Goal: Task Accomplishment & Management: Complete application form

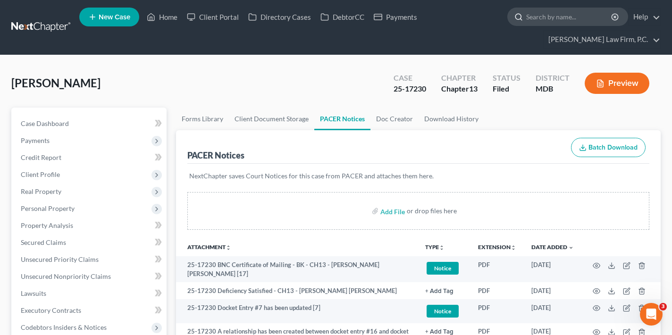
click at [588, 18] on input "search" at bounding box center [569, 16] width 86 height 17
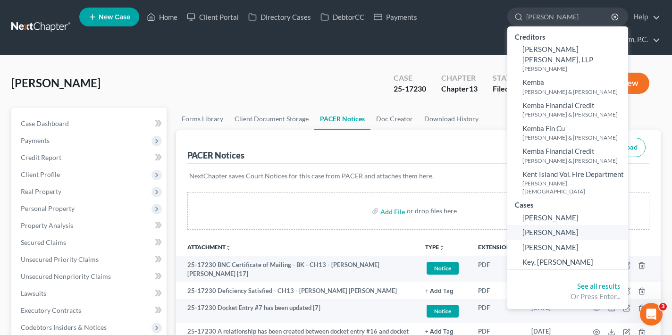
type input "kelly"
click at [565, 228] on span "Kelly, Jazzolyn" at bounding box center [550, 232] width 56 height 8
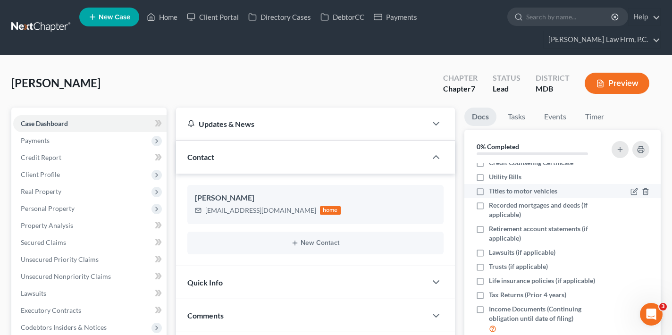
scroll to position [50, 0]
click at [489, 193] on label "Titles to motor vehicles" at bounding box center [523, 190] width 68 height 9
click at [493, 192] on input "Titles to motor vehicles" at bounding box center [496, 189] width 6 height 6
checkbox input "true"
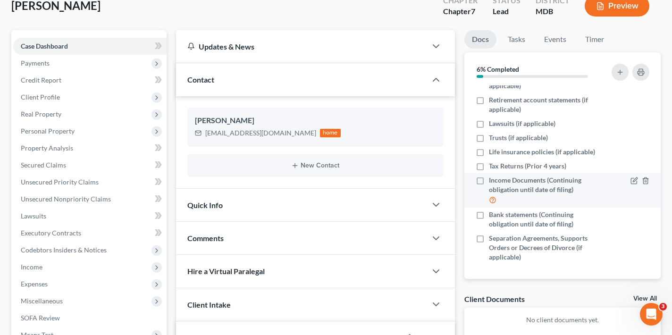
scroll to position [79, 0]
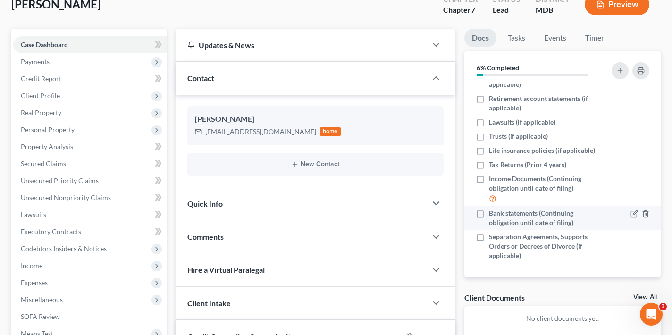
click at [489, 213] on label "Bank statements (Continuing obligation until date of filing)" at bounding box center [546, 218] width 115 height 19
click at [493, 213] on input "Bank statements (Continuing obligation until date of filing)" at bounding box center [496, 212] width 6 height 6
checkbox input "true"
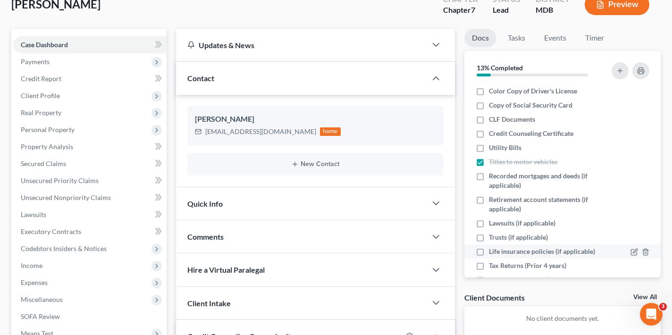
scroll to position [0, 0]
click at [489, 250] on label "Life insurance policies (if applicable)" at bounding box center [542, 251] width 106 height 9
click at [493, 250] on input "Life insurance policies (if applicable)" at bounding box center [496, 250] width 6 height 6
checkbox input "true"
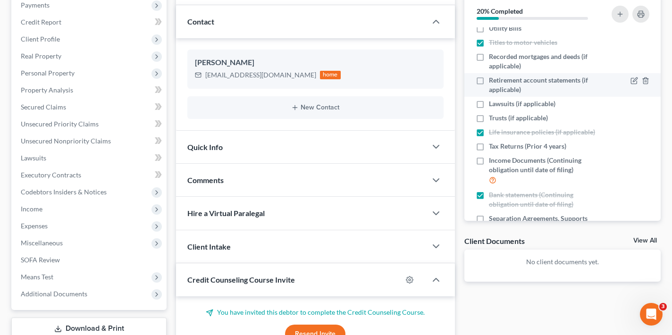
scroll to position [80, 0]
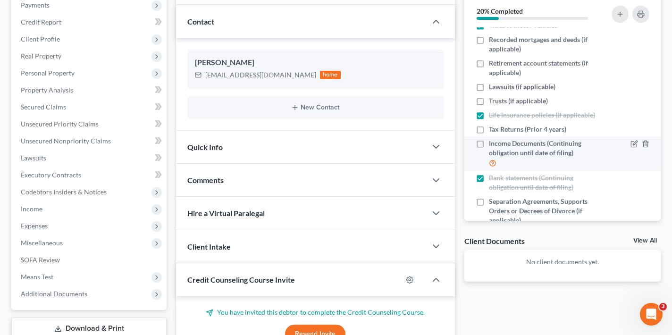
click at [489, 145] on label "Income Documents (Continuing obligation until date of filing)" at bounding box center [546, 154] width 115 height 30
click at [493, 145] on input "Income Documents (Continuing obligation until date of filing)" at bounding box center [496, 142] width 6 height 6
checkbox input "true"
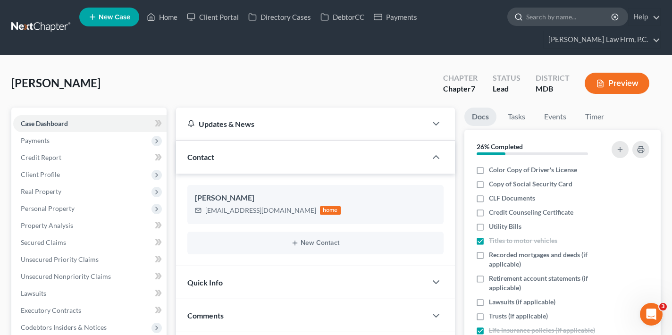
scroll to position [0, 0]
click at [560, 21] on input "search" at bounding box center [569, 16] width 86 height 17
paste input "Wick, Katelyn"
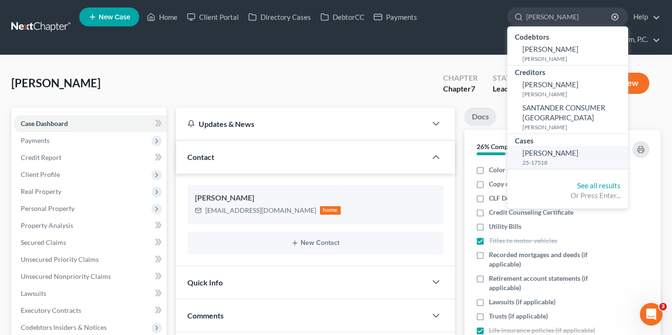
type input "Wick, Katelyn"
click at [566, 146] on link "Wick, Katelyn 25-17518" at bounding box center [567, 157] width 121 height 23
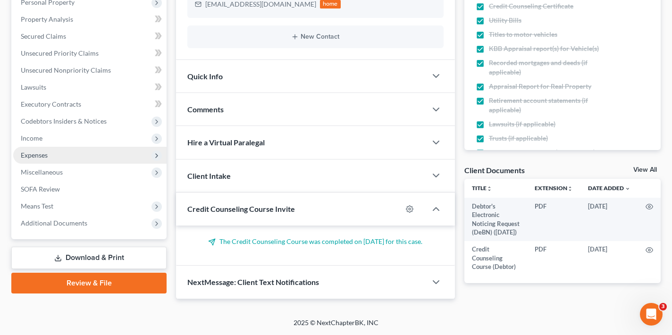
scroll to position [211, 0]
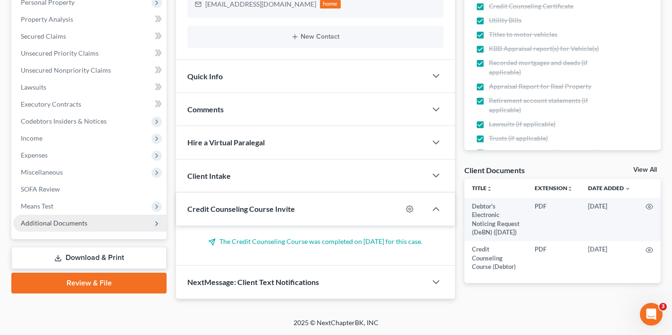
click at [78, 219] on span "Additional Documents" at bounding box center [54, 223] width 67 height 8
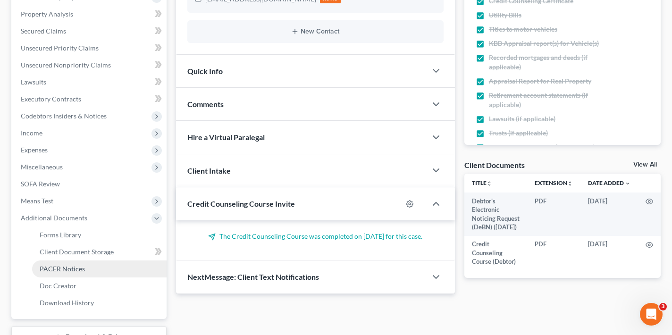
click at [70, 269] on span "PACER Notices" at bounding box center [62, 269] width 45 height 8
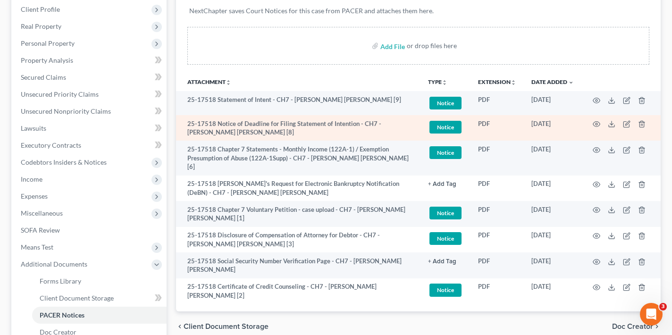
scroll to position [167, 0]
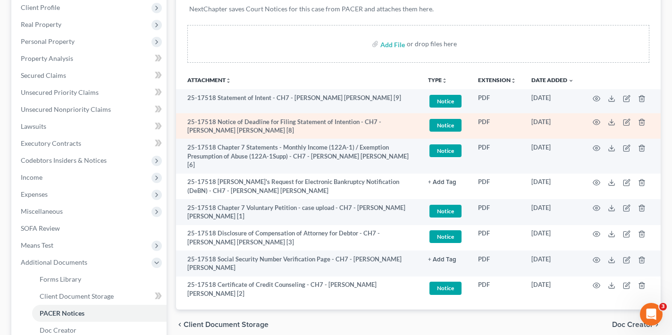
click at [591, 124] on td at bounding box center [620, 126] width 79 height 26
click at [595, 122] on icon "button" at bounding box center [597, 122] width 8 height 8
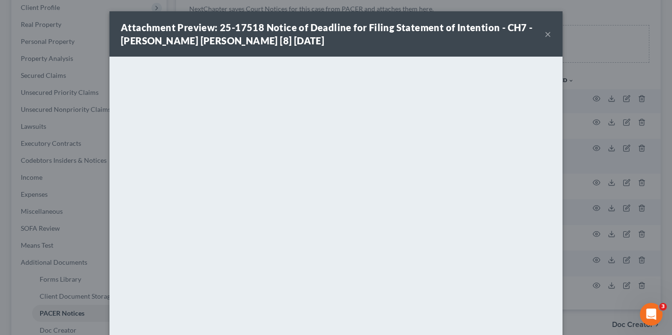
click at [550, 30] on button "×" at bounding box center [548, 33] width 7 height 11
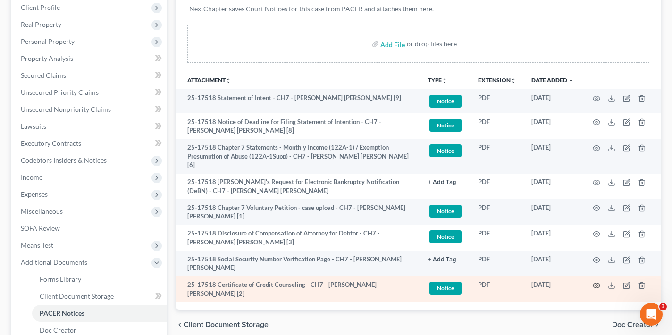
click at [595, 282] on icon "button" at bounding box center [597, 286] width 8 height 8
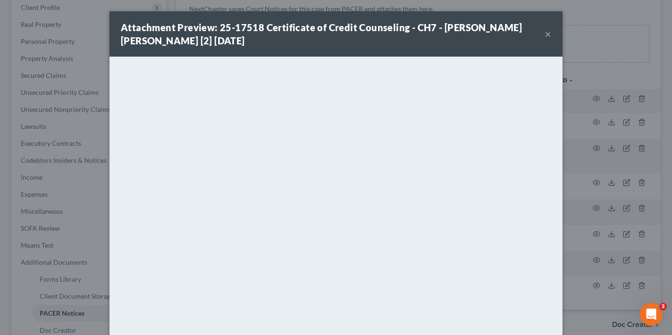
click at [551, 33] on button "×" at bounding box center [548, 33] width 7 height 11
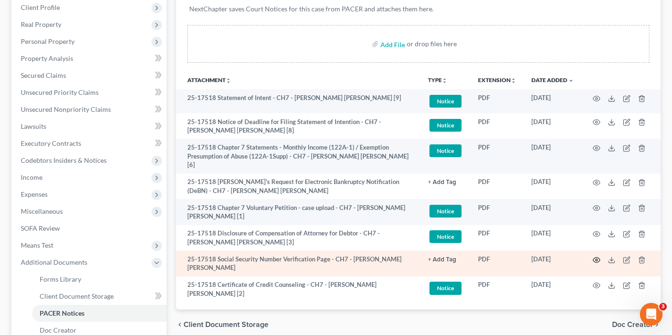
click at [596, 256] on icon "button" at bounding box center [597, 260] width 8 height 8
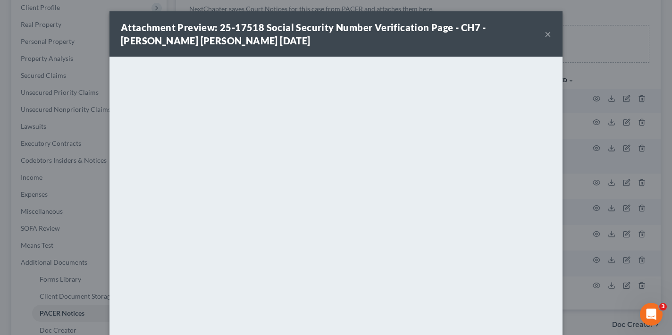
click at [548, 40] on button "×" at bounding box center [548, 33] width 7 height 11
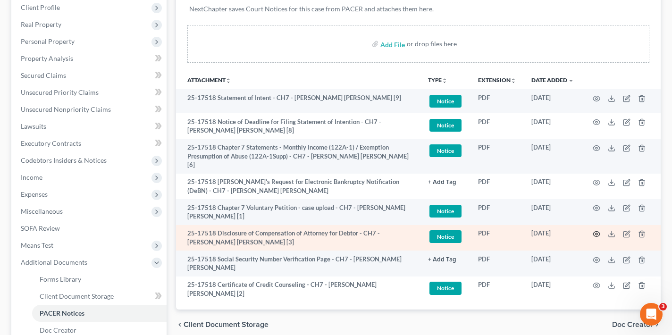
click at [596, 233] on circle "button" at bounding box center [597, 234] width 2 height 2
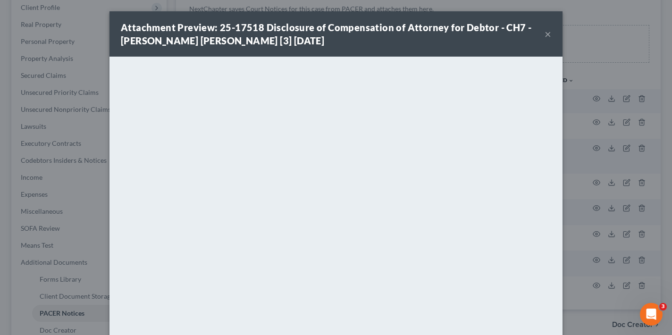
click at [551, 33] on button "×" at bounding box center [548, 33] width 7 height 11
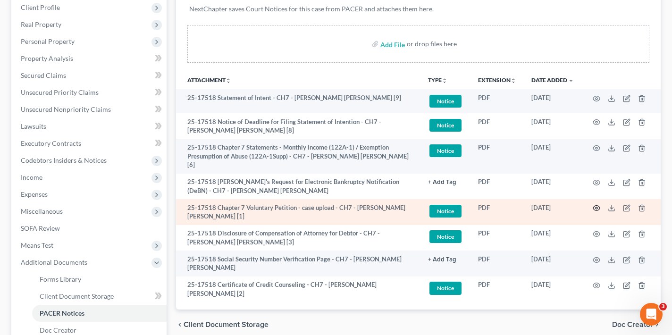
click at [598, 204] on icon "button" at bounding box center [597, 208] width 8 height 8
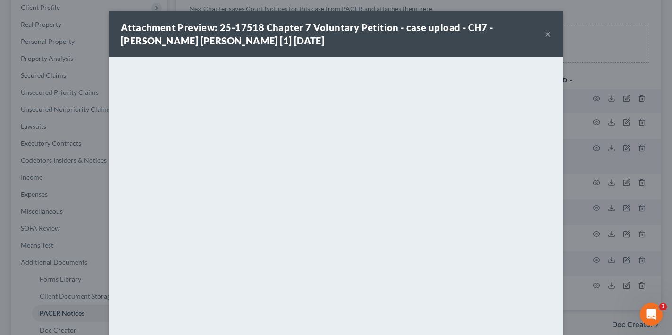
click at [549, 34] on button "×" at bounding box center [548, 33] width 7 height 11
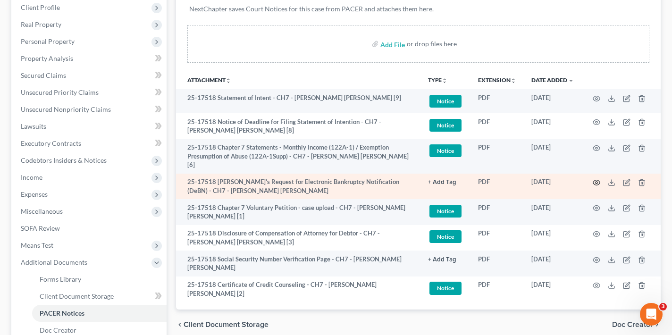
click at [596, 179] on icon "button" at bounding box center [597, 183] width 8 height 8
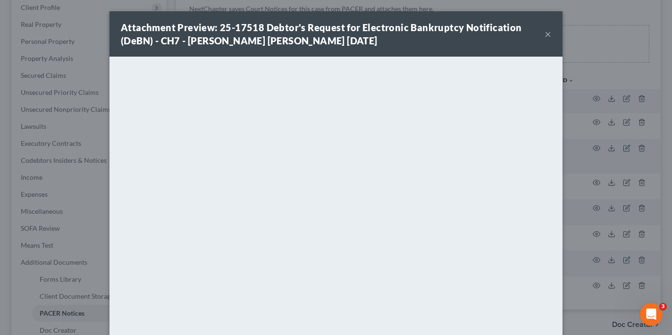
click at [544, 33] on div "Attachment Preview: 25-17518 Debtor's Request for Electronic Bankruptcy Notific…" at bounding box center [333, 34] width 424 height 26
click at [547, 36] on button "×" at bounding box center [548, 33] width 7 height 11
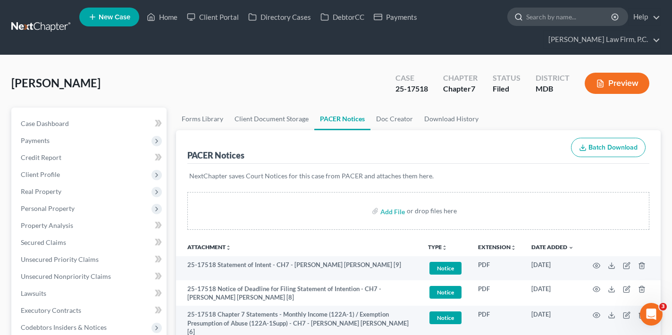
scroll to position [0, 0]
click at [565, 16] on input "search" at bounding box center [569, 16] width 86 height 17
paste input "[PERSON_NAME]"
type input "[PERSON_NAME]"
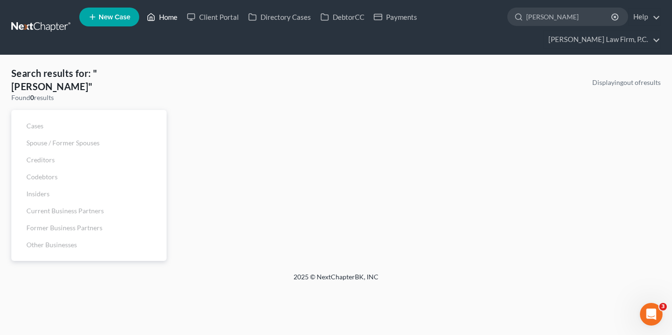
click at [175, 17] on link "Home" at bounding box center [162, 16] width 40 height 17
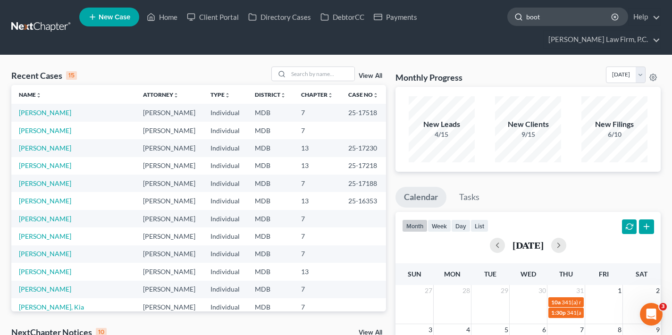
type input "booth"
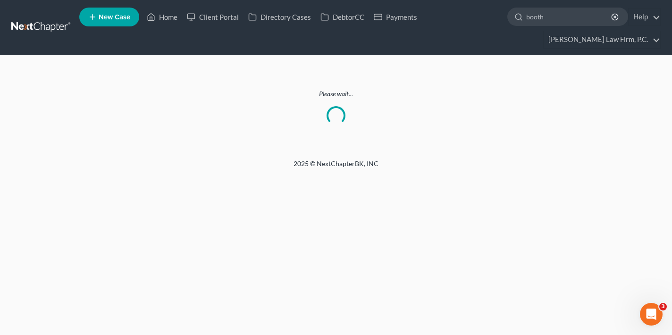
click at [110, 24] on link "New Case" at bounding box center [109, 17] width 60 height 19
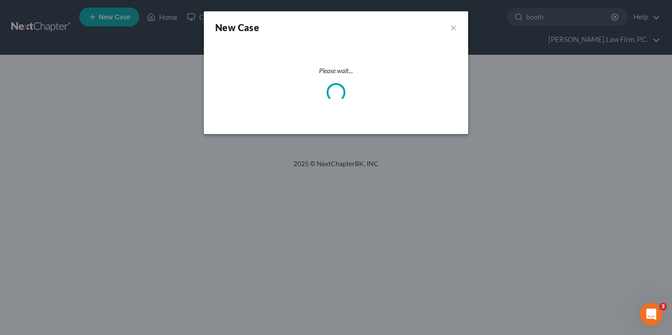
select select "38"
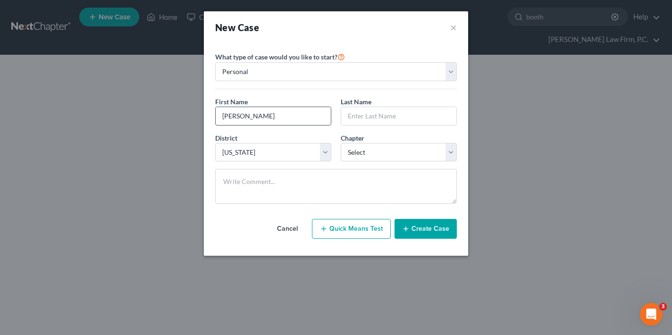
type input "[PERSON_NAME]"
type input "Booth"
select select "0"
click at [415, 233] on button "Create Case" at bounding box center [425, 229] width 62 height 20
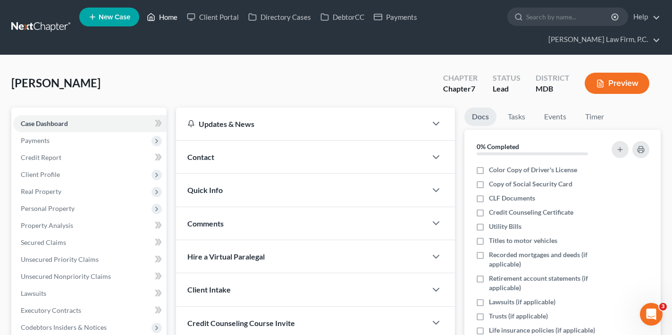
click at [162, 19] on link "Home" at bounding box center [162, 16] width 40 height 17
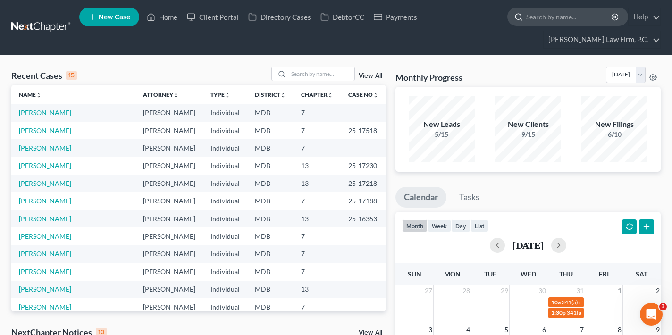
click at [569, 15] on input "search" at bounding box center [569, 16] width 86 height 17
type input "kent"
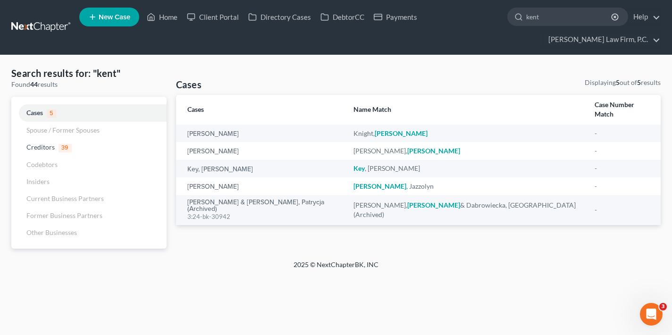
drag, startPoint x: 552, startPoint y: 20, endPoint x: 500, endPoint y: 16, distance: 51.6
click at [500, 16] on ul "New Case Home Client Portal Directory Cases DebtorCC Payments kent - No Result …" at bounding box center [369, 27] width 581 height 45
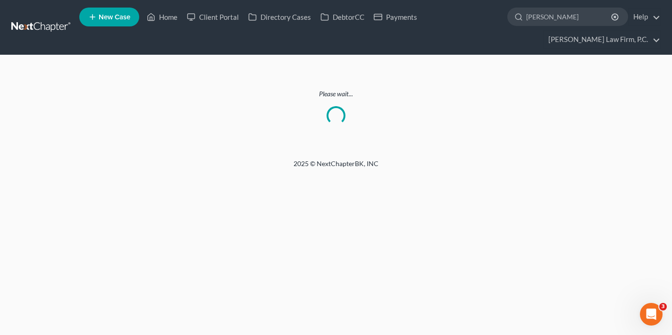
type input "rachel"
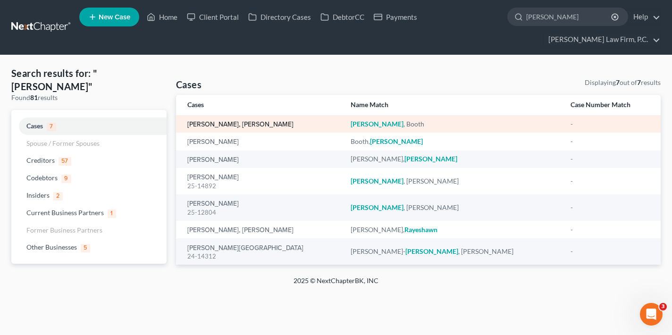
click at [213, 126] on link "[PERSON_NAME], [PERSON_NAME]" at bounding box center [240, 124] width 106 height 7
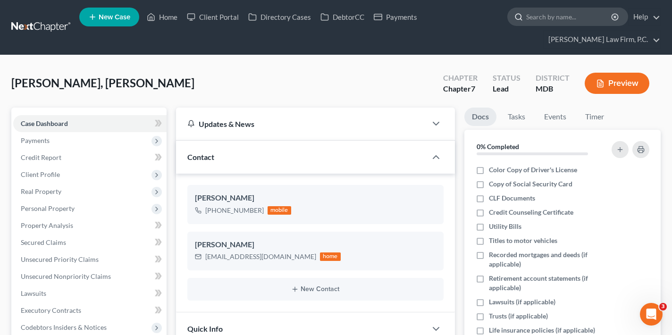
click at [563, 21] on input "search" at bounding box center [569, 16] width 86 height 17
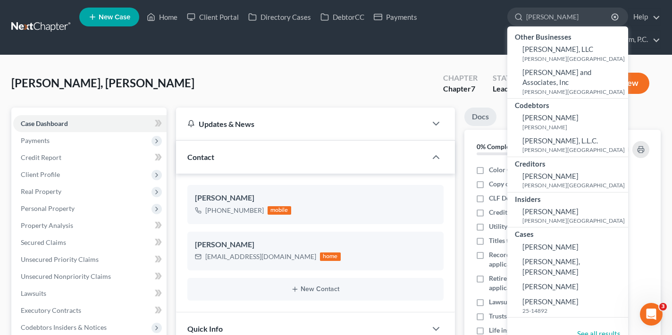
type input "[PERSON_NAME]"
click at [544, 257] on span "[PERSON_NAME], [PERSON_NAME]" at bounding box center [551, 266] width 58 height 18
click at [549, 257] on span "[PERSON_NAME], [PERSON_NAME]" at bounding box center [551, 266] width 58 height 18
click at [537, 257] on span "[PERSON_NAME], [PERSON_NAME]" at bounding box center [551, 266] width 58 height 18
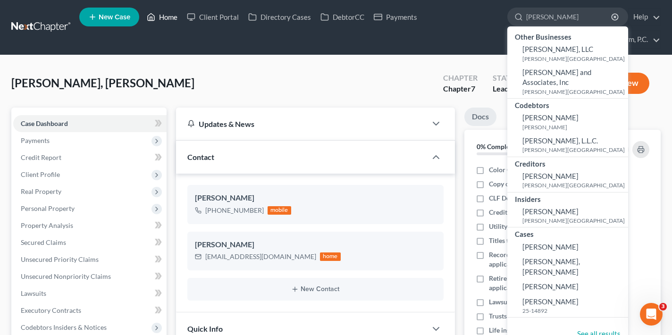
click at [166, 23] on link "Home" at bounding box center [162, 16] width 40 height 17
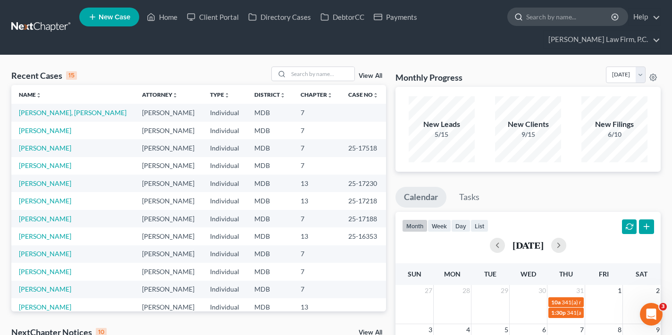
click at [561, 17] on input "search" at bounding box center [569, 16] width 86 height 17
click at [50, 114] on link "[PERSON_NAME], [PERSON_NAME]" at bounding box center [73, 113] width 108 height 8
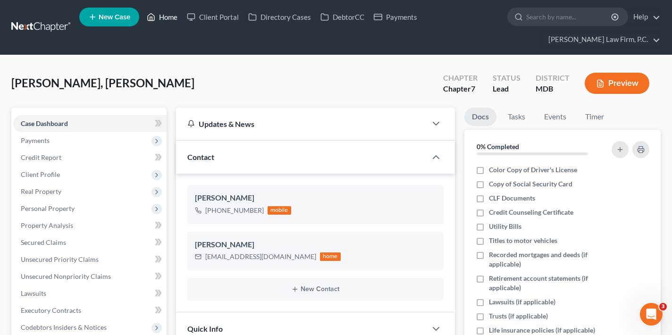
click at [175, 14] on link "Home" at bounding box center [162, 16] width 40 height 17
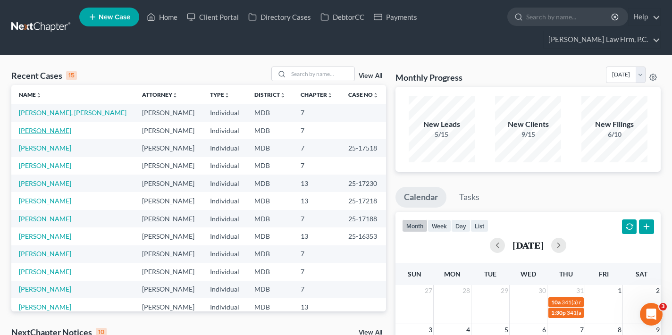
click at [39, 131] on link "[PERSON_NAME]" at bounding box center [45, 130] width 52 height 8
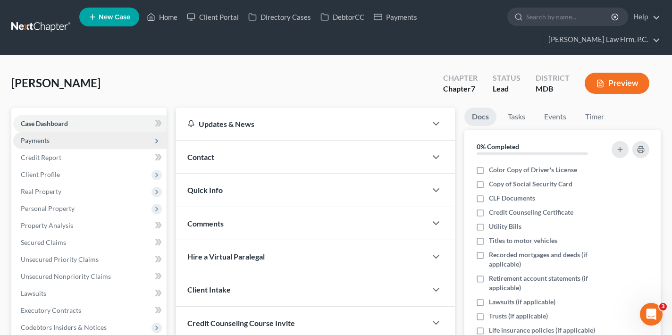
click at [103, 140] on span "Payments" at bounding box center [89, 140] width 153 height 17
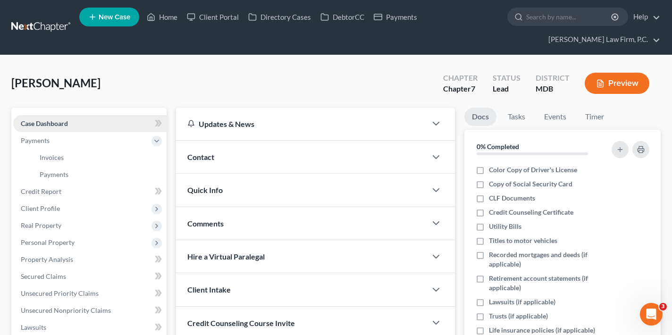
click at [108, 119] on link "Case Dashboard" at bounding box center [89, 123] width 153 height 17
click at [105, 202] on span "Client Profile" at bounding box center [89, 208] width 153 height 17
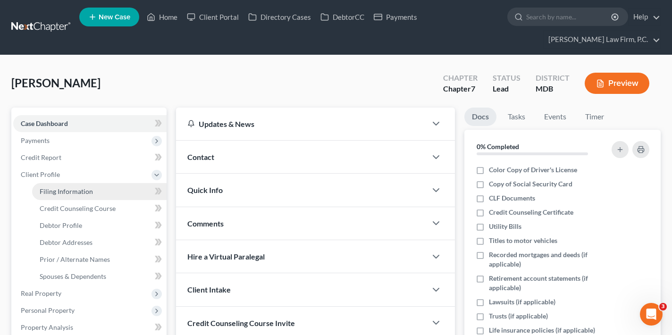
click at [79, 190] on span "Filing Information" at bounding box center [66, 191] width 53 height 8
select select "1"
select select "0"
select select "38"
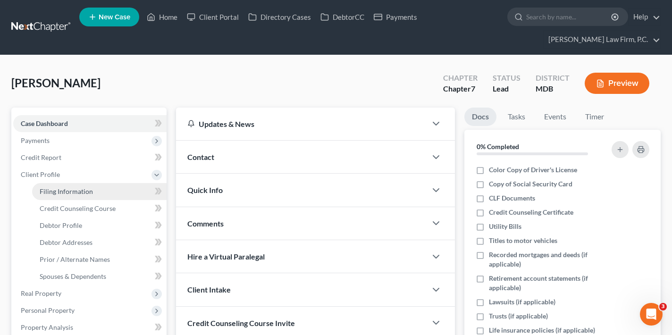
select select "21"
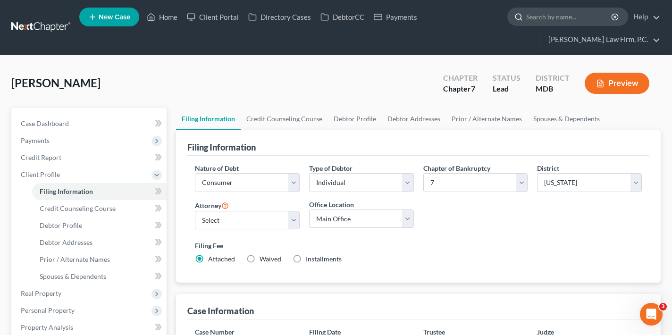
click at [560, 24] on input "search" at bounding box center [569, 16] width 86 height 17
paste input "Lipscomb, Wendy"
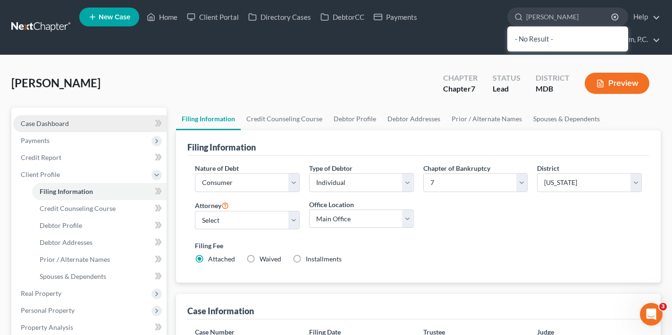
type input "Lipscomb, Wendy"
click at [79, 118] on link "Case Dashboard" at bounding box center [89, 123] width 153 height 17
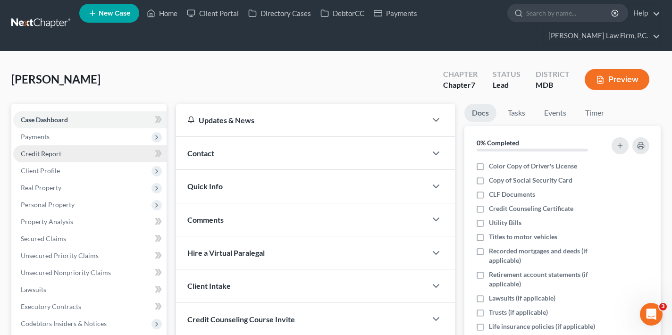
scroll to position [6, 0]
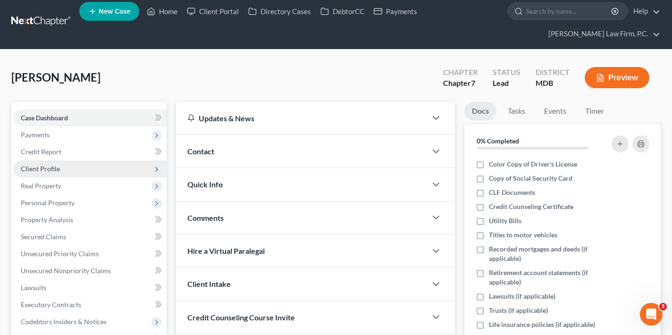
click at [86, 167] on span "Client Profile" at bounding box center [89, 168] width 153 height 17
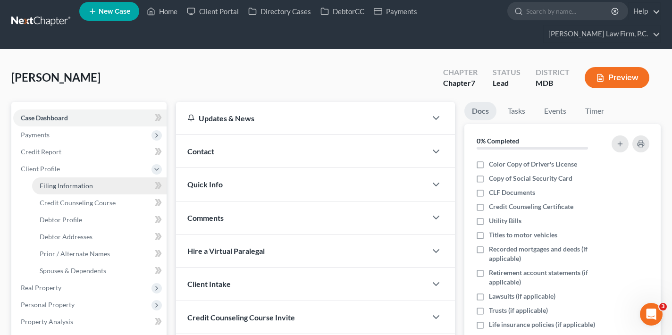
click at [97, 186] on link "Filing Information" at bounding box center [99, 185] width 134 height 17
select select "1"
select select "0"
select select "38"
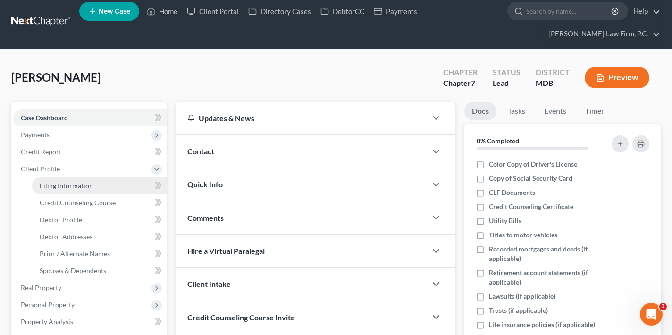
select select "0"
select select "21"
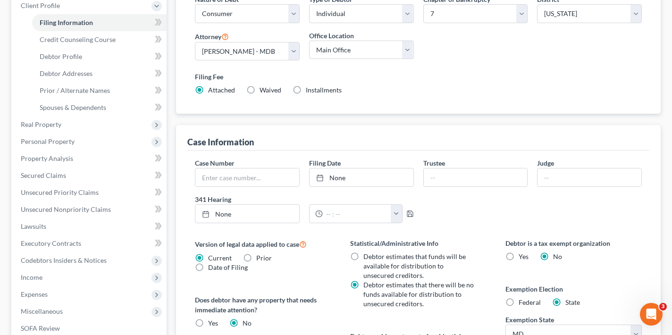
scroll to position [327, 0]
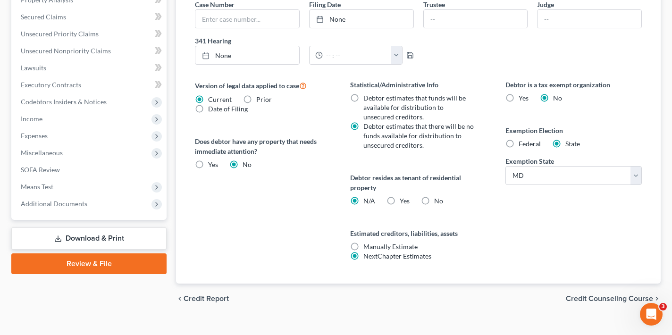
click at [592, 302] on span "Credit Counseling Course" at bounding box center [609, 299] width 87 height 8
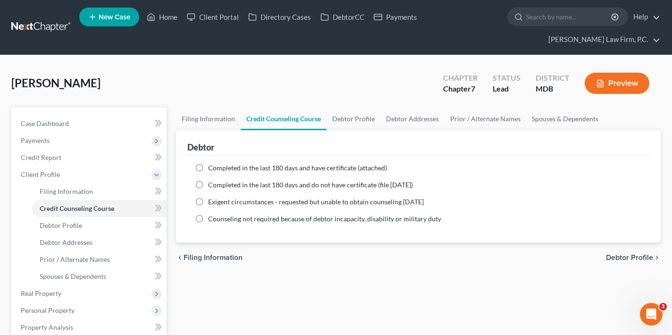
click at [628, 261] on span "Debtor Profile" at bounding box center [629, 258] width 47 height 8
select select "0"
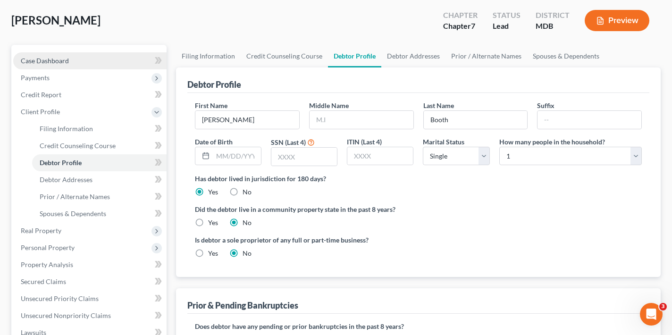
scroll to position [61, 0]
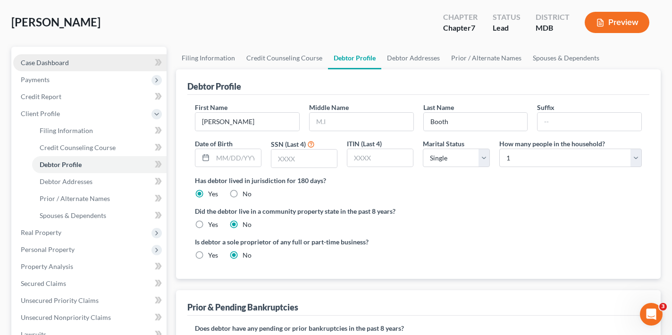
click at [61, 60] on span "Case Dashboard" at bounding box center [45, 63] width 48 height 8
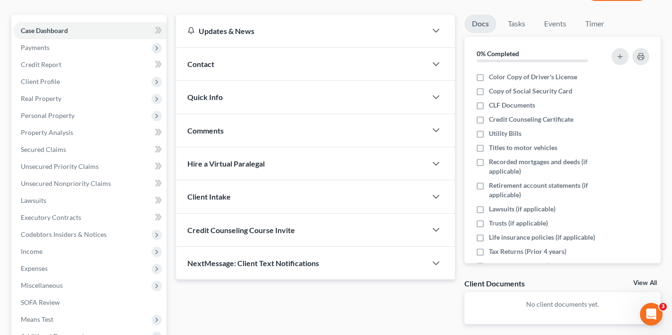
scroll to position [90, 0]
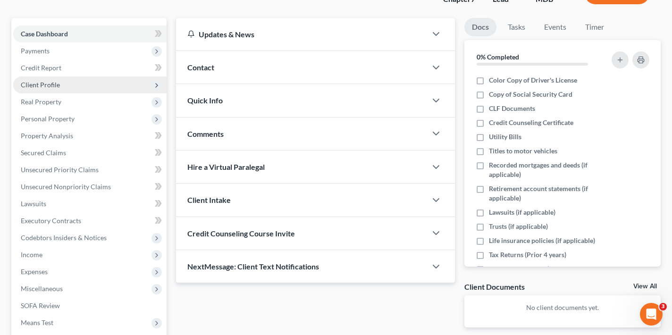
click at [81, 84] on span "Client Profile" at bounding box center [89, 84] width 153 height 17
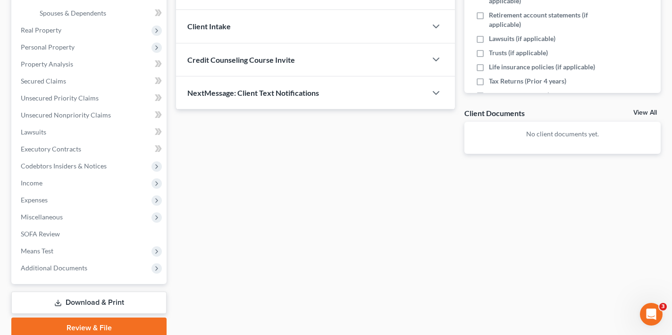
scroll to position [0, 0]
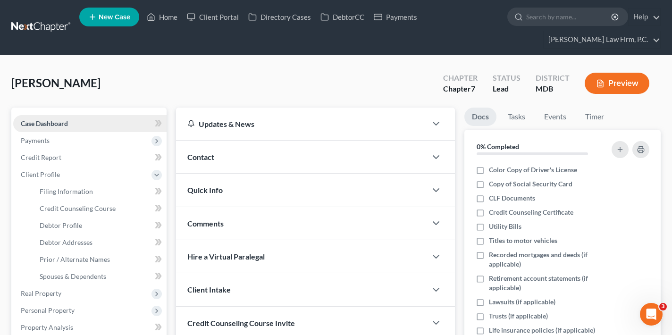
click at [93, 123] on link "Case Dashboard" at bounding box center [89, 123] width 153 height 17
click at [105, 131] on link "Case Dashboard" at bounding box center [89, 123] width 153 height 17
click at [107, 123] on link "Case Dashboard" at bounding box center [89, 123] width 153 height 17
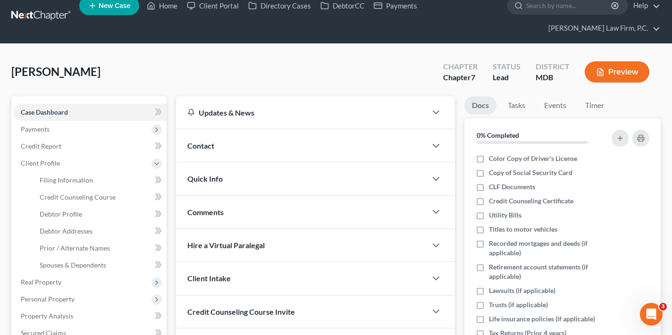
scroll to position [60, 0]
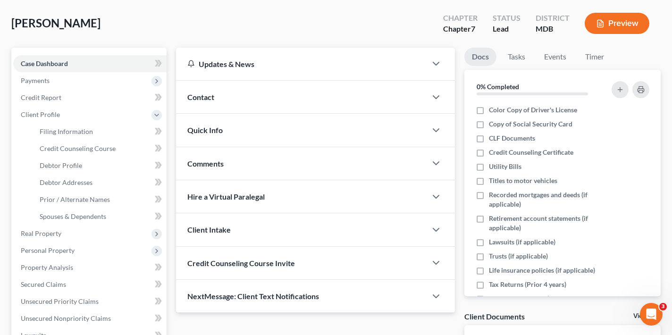
click at [250, 81] on div "Contact" at bounding box center [301, 97] width 251 height 33
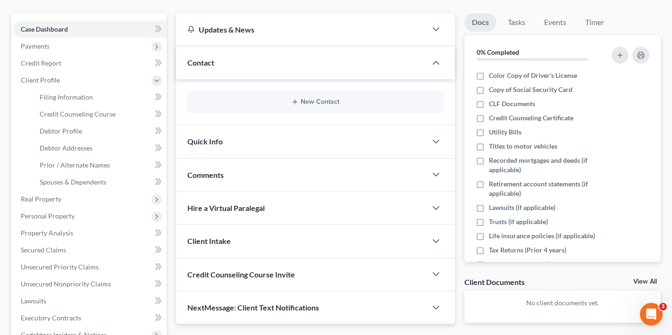
click at [249, 132] on div "Quick Info" at bounding box center [301, 141] width 251 height 33
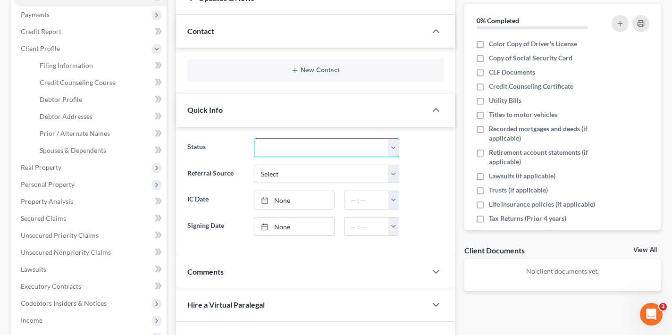
scroll to position [130, 0]
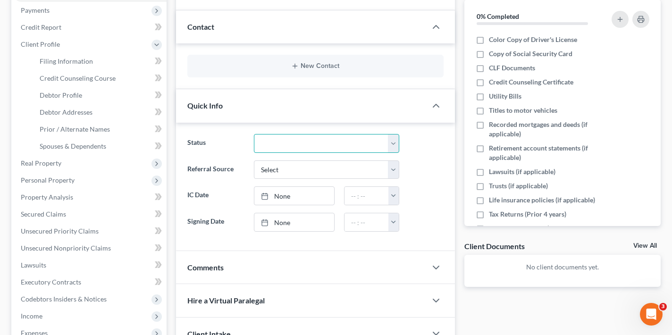
select select "8"
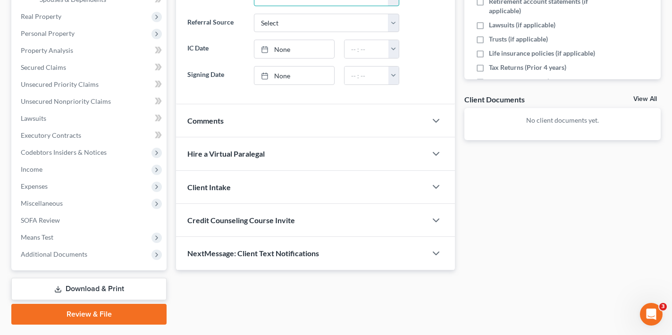
scroll to position [159, 0]
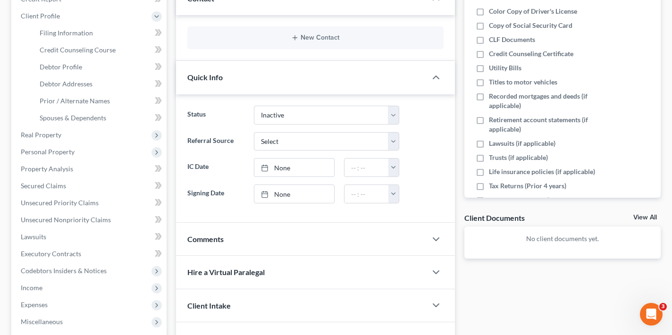
click at [430, 228] on div "Comments" at bounding box center [315, 239] width 279 height 33
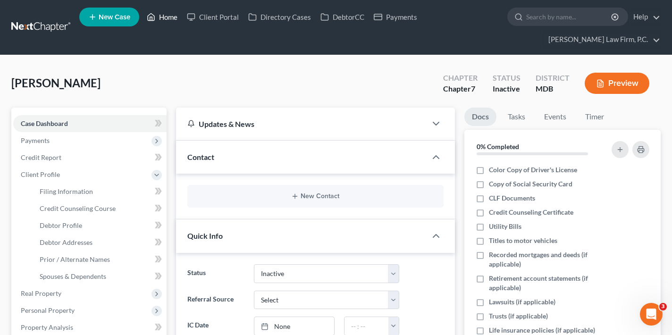
click at [168, 14] on link "Home" at bounding box center [162, 16] width 40 height 17
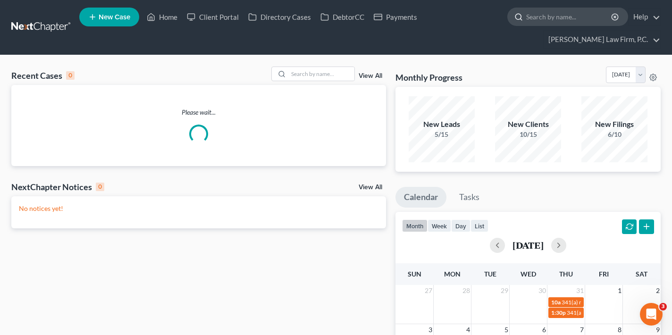
click at [551, 16] on input "search" at bounding box center [569, 16] width 86 height 17
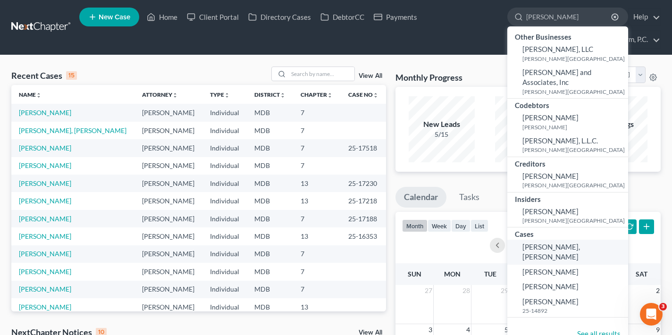
type input "rachel"
click at [566, 240] on link "[PERSON_NAME], [PERSON_NAME]" at bounding box center [567, 252] width 121 height 25
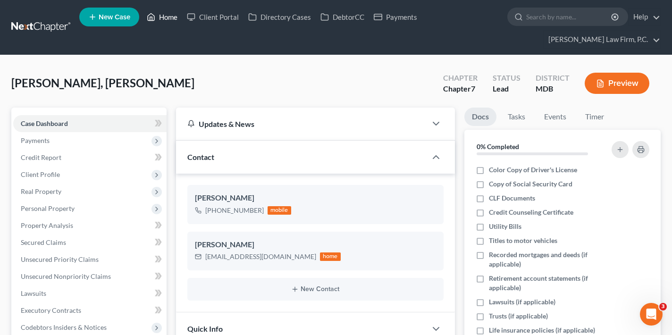
click at [169, 18] on link "Home" at bounding box center [162, 16] width 40 height 17
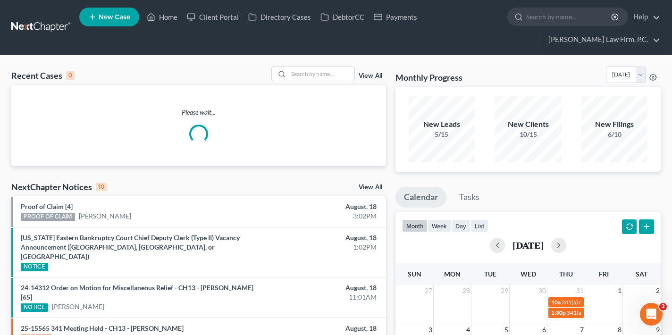
click at [543, 31] on ul "New Case Home Client Portal Directory Cases DebtorCC Payments - No Result - See…" at bounding box center [369, 27] width 581 height 45
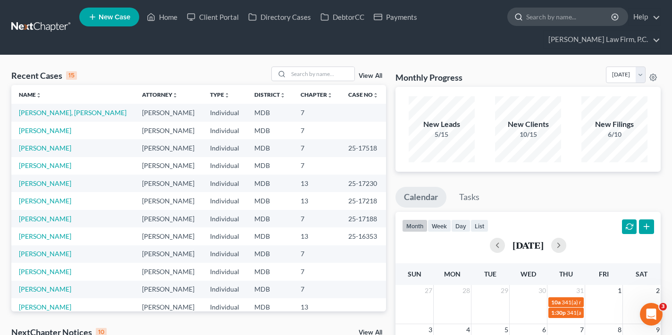
click at [556, 14] on input "search" at bounding box center [569, 16] width 86 height 17
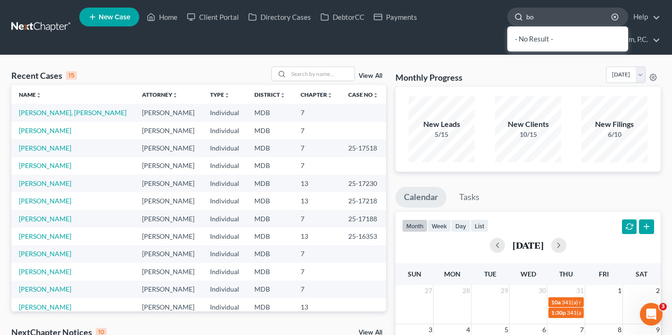
type input "boo"
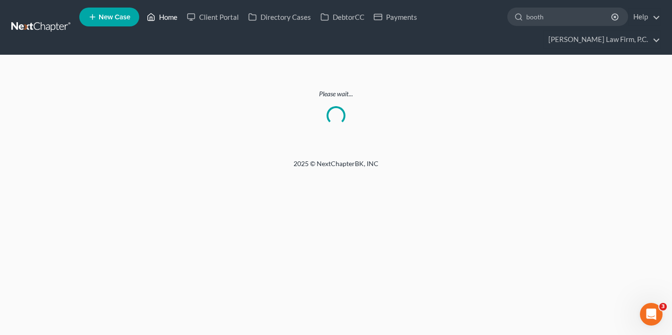
click at [150, 15] on icon at bounding box center [151, 17] width 7 height 7
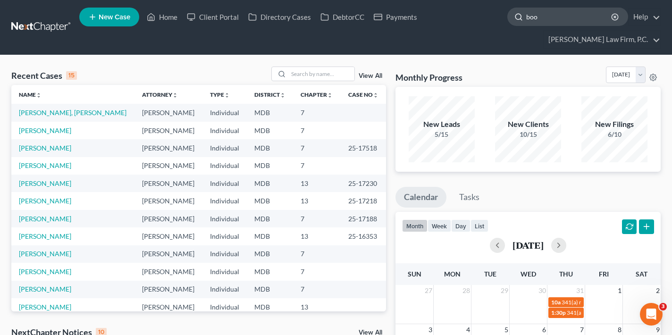
type input "boot"
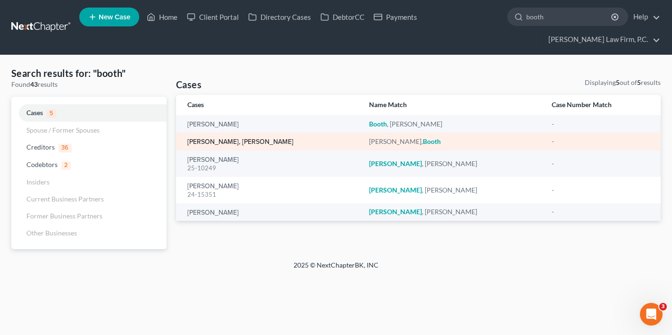
click at [218, 144] on link "[PERSON_NAME], [PERSON_NAME]" at bounding box center [240, 142] width 106 height 7
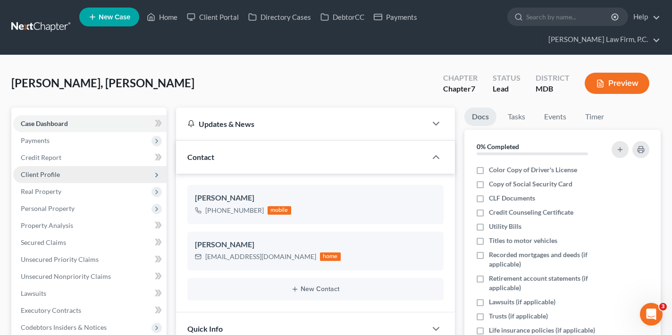
click at [71, 177] on span "Client Profile" at bounding box center [89, 174] width 153 height 17
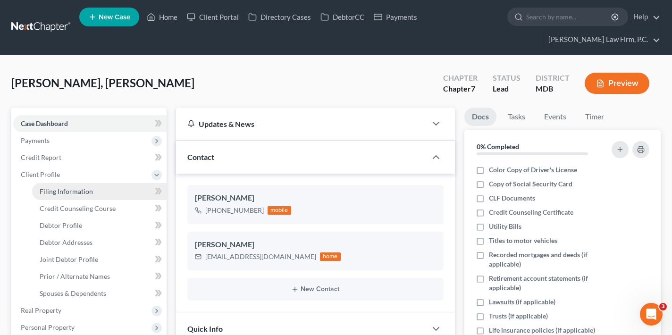
click at [76, 191] on span "Filing Information" at bounding box center [66, 191] width 53 height 8
select select "1"
select select "0"
select select "38"
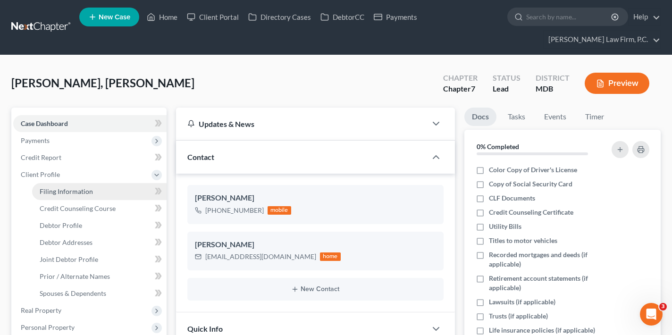
select select "0"
select select "21"
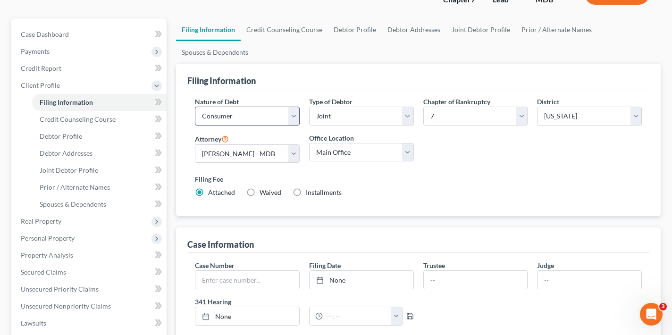
scroll to position [86, 0]
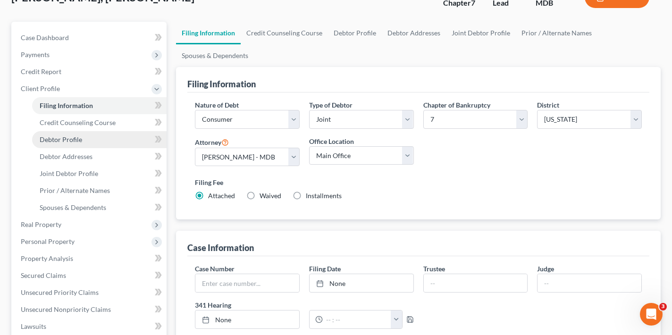
click at [89, 139] on link "Debtor Profile" at bounding box center [99, 139] width 134 height 17
select select "1"
select select "0"
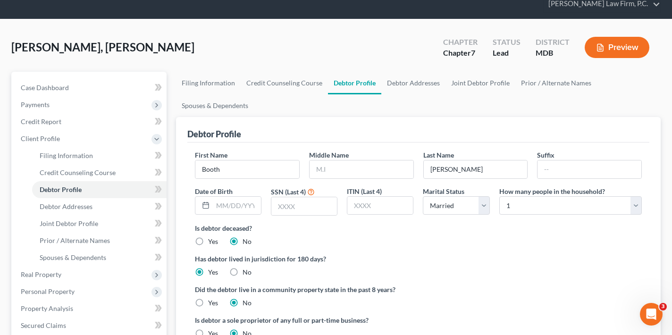
scroll to position [37, 0]
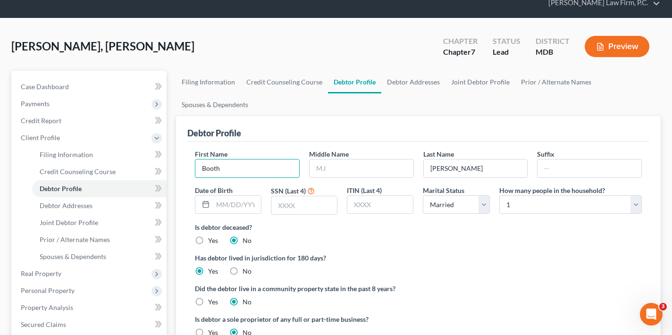
drag, startPoint x: 237, startPoint y: 167, endPoint x: 173, endPoint y: 168, distance: 64.7
paste input "Booth"
drag, startPoint x: 449, startPoint y: 168, endPoint x: 411, endPoint y: 169, distance: 38.7
click at [411, 169] on div "First Name [PERSON_NAME] Middle Name Last Name [PERSON_NAME] Suffix Date of Bir…" at bounding box center [418, 185] width 456 height 73
type input "Booth"
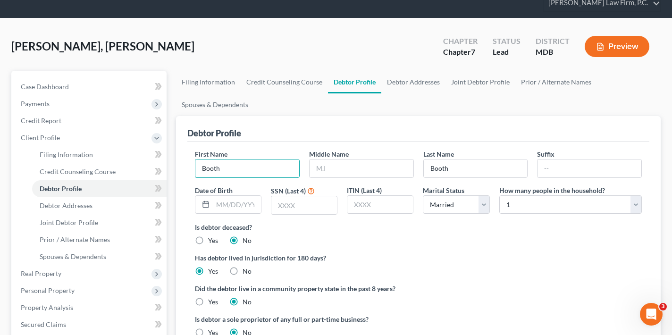
paste input "[PERSON_NAME]"
drag, startPoint x: 240, startPoint y: 165, endPoint x: 173, endPoint y: 165, distance: 67.5
click at [173, 165] on div "Filing Information Credit Counseling Course Debtor Profile Debtor Addresses Joi…" at bounding box center [418, 326] width 494 height 511
type input "[PERSON_NAME]"
click at [462, 244] on div "Is debtor deceased? Yes No" at bounding box center [418, 233] width 447 height 23
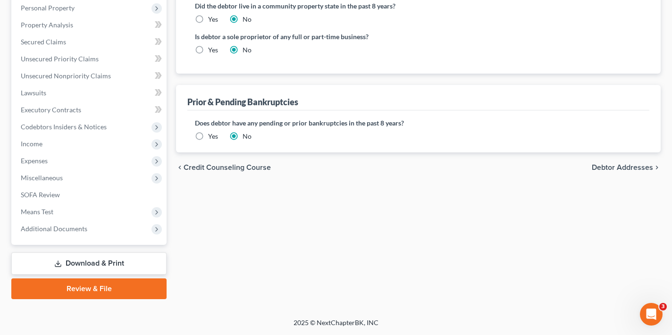
scroll to position [319, 0]
click at [615, 164] on span "Debtor Addresses" at bounding box center [622, 168] width 61 height 8
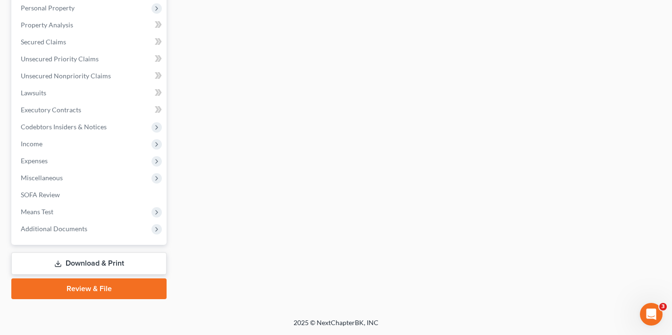
scroll to position [65, 0]
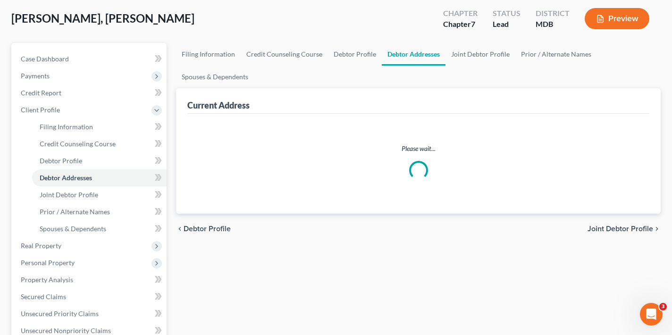
select select "0"
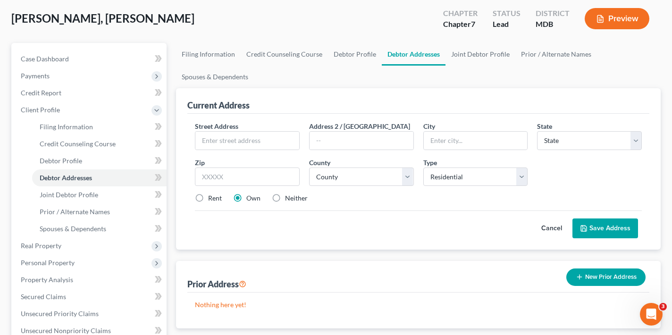
scroll to position [0, 0]
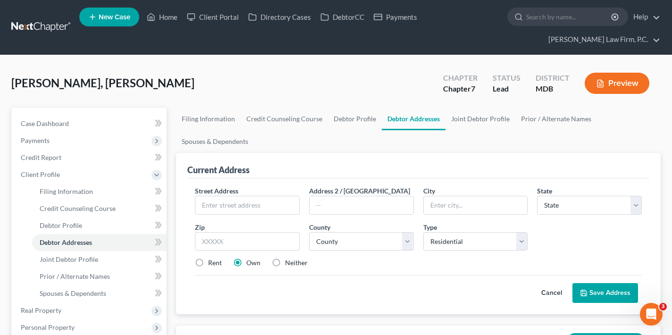
click at [593, 293] on button "Save Address" at bounding box center [605, 293] width 66 height 20
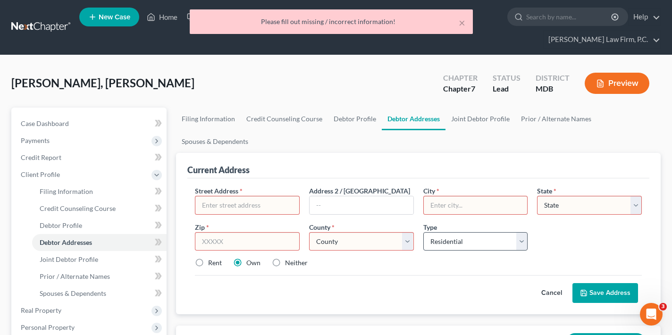
scroll to position [52, 0]
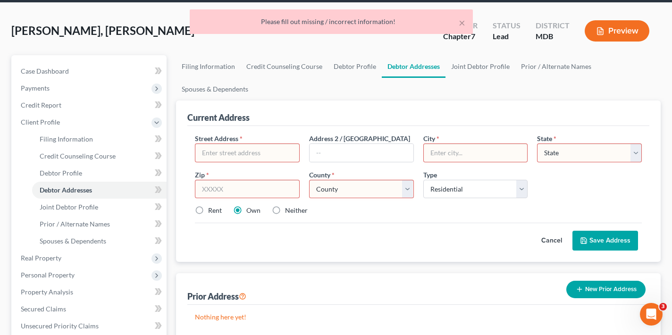
click at [394, 279] on div "Prior Address New Prior Address" at bounding box center [418, 289] width 462 height 32
click at [45, 67] on span "Case Dashboard" at bounding box center [45, 71] width 48 height 8
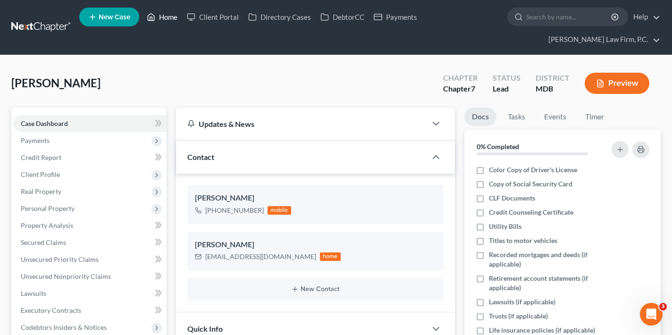
click at [168, 16] on link "Home" at bounding box center [162, 16] width 40 height 17
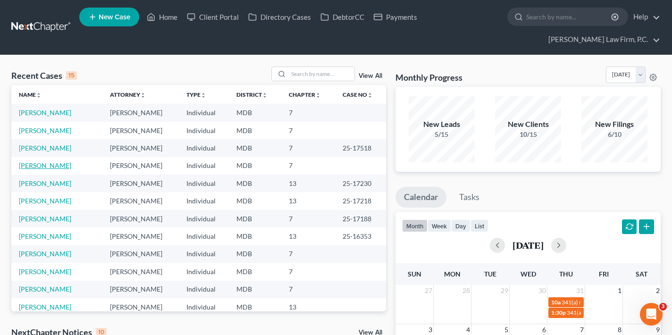
click at [50, 167] on link "Kelly, Jazzolyn" at bounding box center [45, 165] width 52 height 8
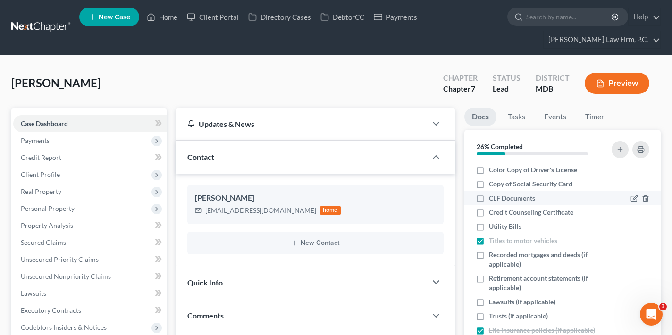
click at [489, 198] on label "CLF Documents" at bounding box center [512, 197] width 46 height 9
click at [493, 198] on input "CLF Documents" at bounding box center [496, 196] width 6 height 6
checkbox input "true"
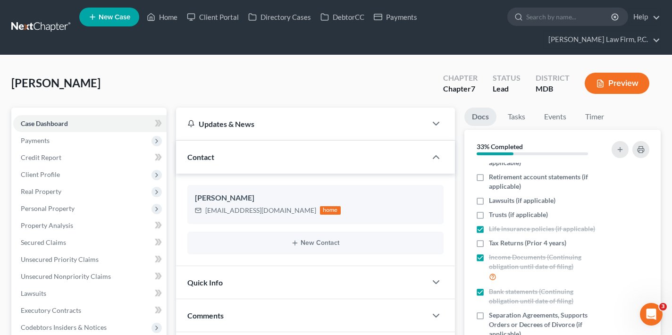
scroll to position [101, 0]
